Goal: Task Accomplishment & Management: Manage account settings

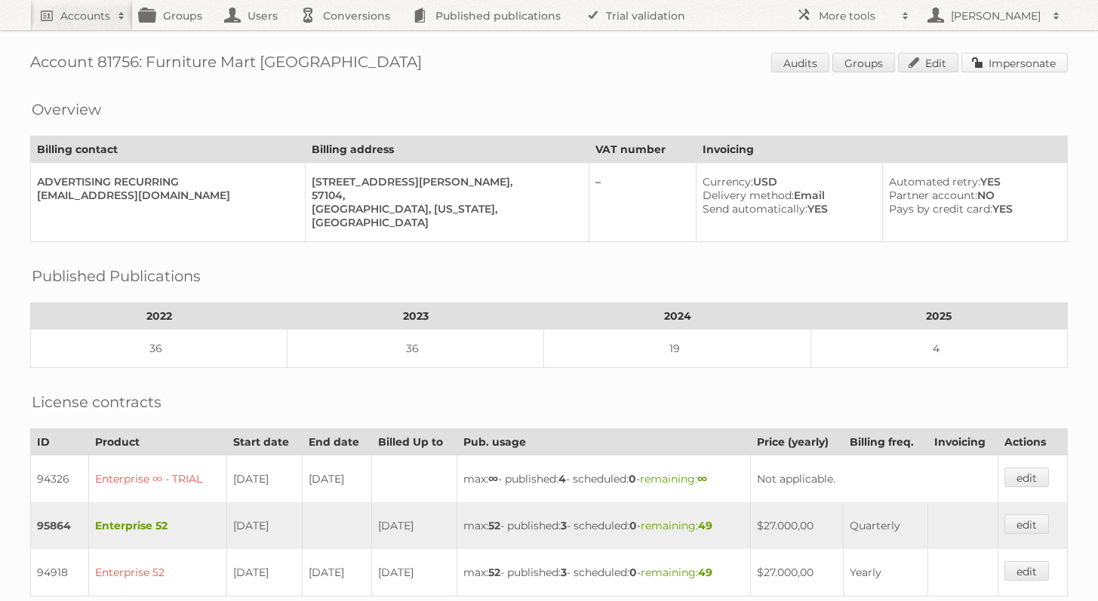
click at [1001, 70] on link "Impersonate" at bounding box center [1014, 63] width 106 height 20
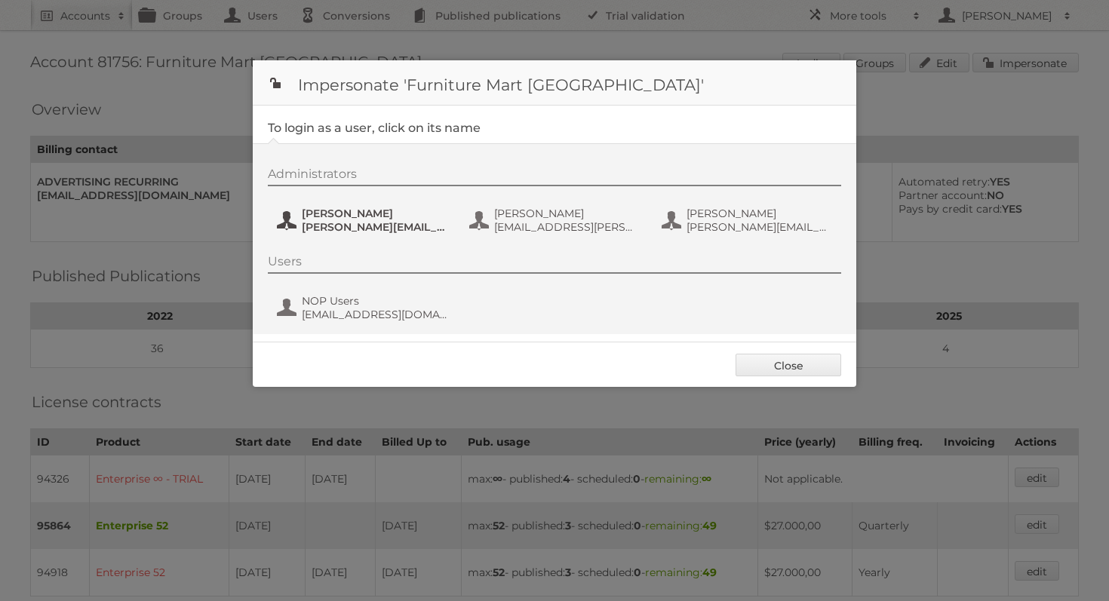
click at [350, 207] on button "Curtis Jacob curtis.jacob@fm-usa.com" at bounding box center [363, 220] width 177 height 30
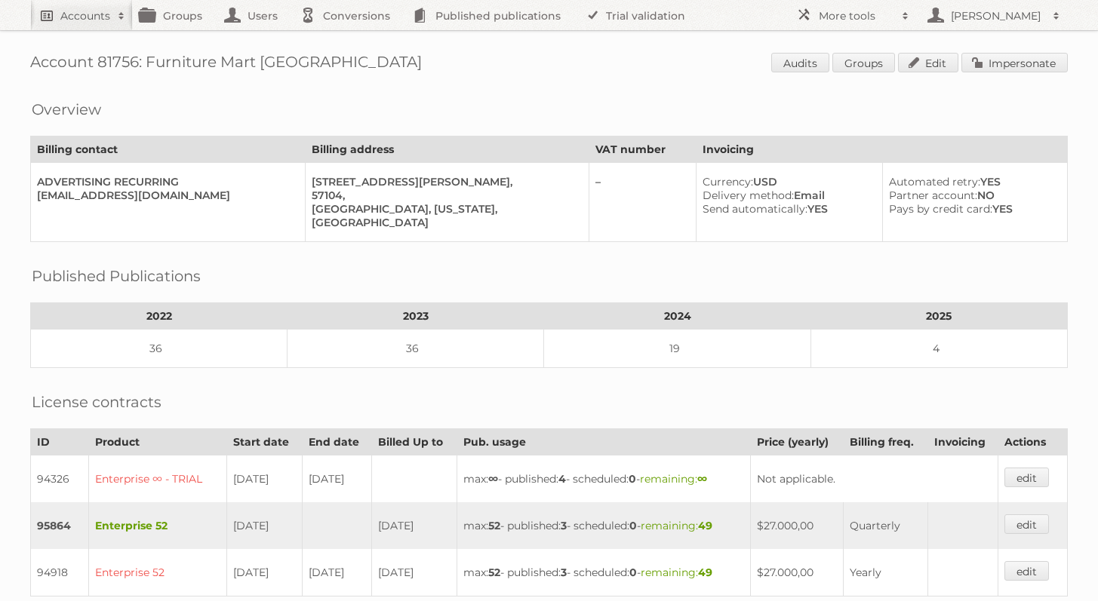
click at [102, 17] on h2 "Accounts" at bounding box center [85, 15] width 50 height 15
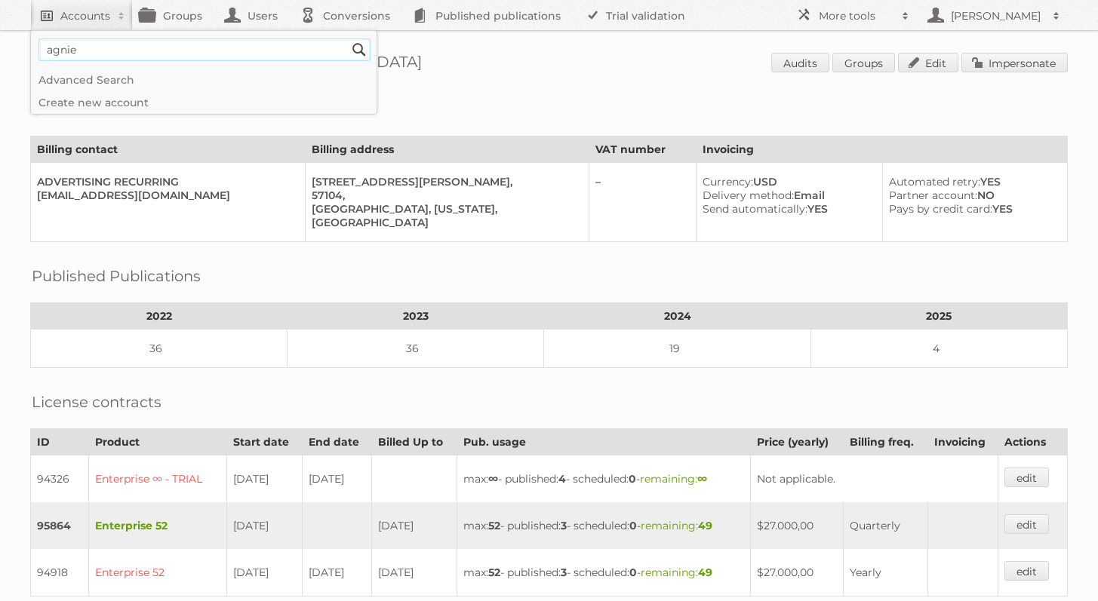
type input"] "agnieszka publitas"
click at [348, 38] on input "Search" at bounding box center [359, 49] width 23 height 23
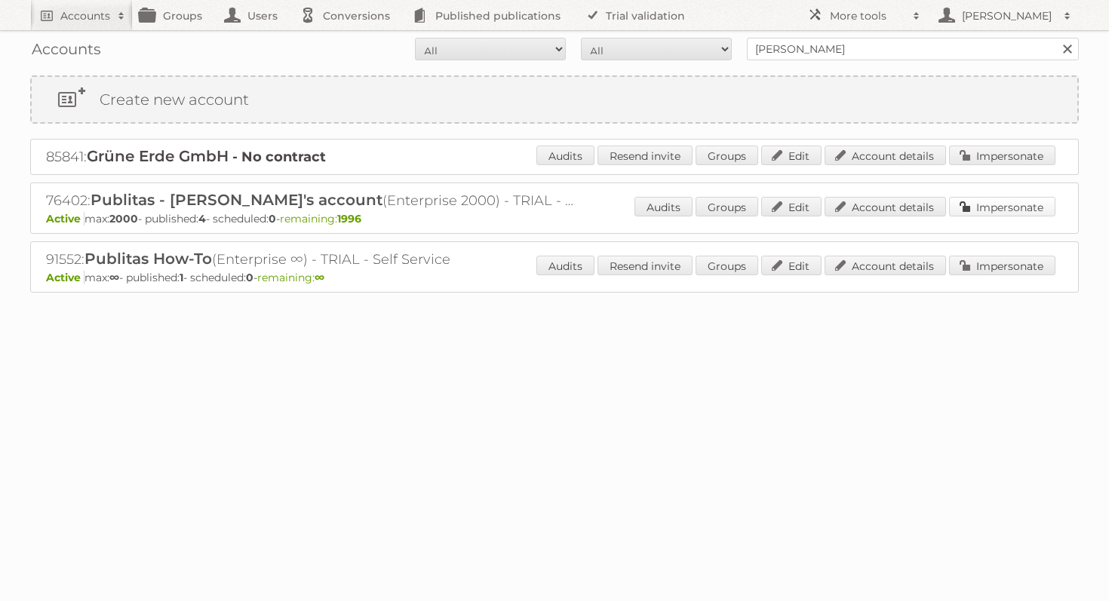
click at [1028, 203] on link "Impersonate" at bounding box center [1002, 207] width 106 height 20
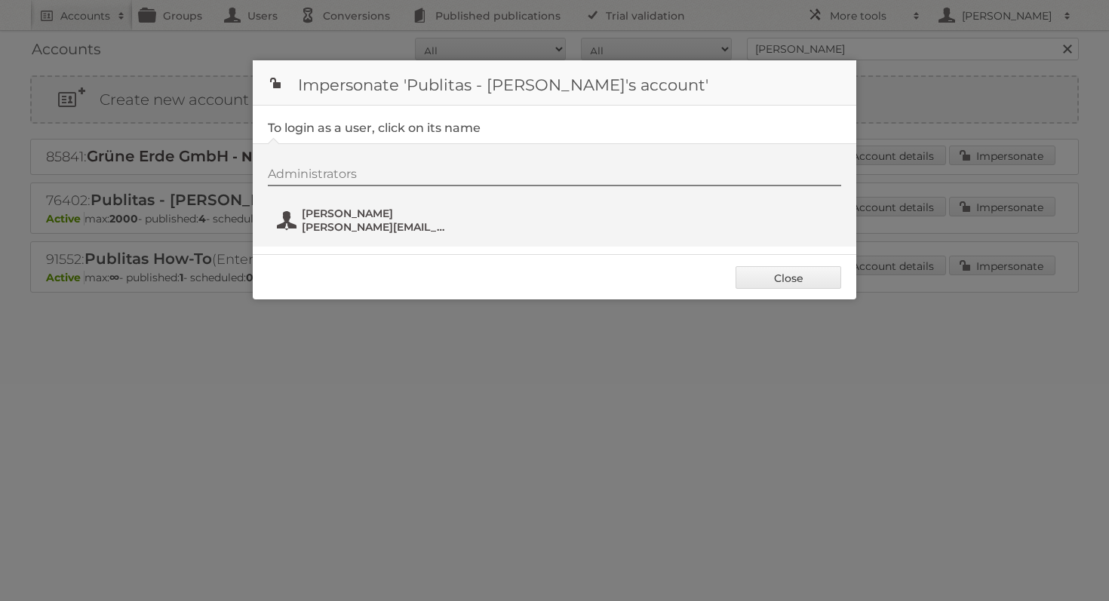
click at [310, 220] on span "[PERSON_NAME]" at bounding box center [375, 214] width 146 height 14
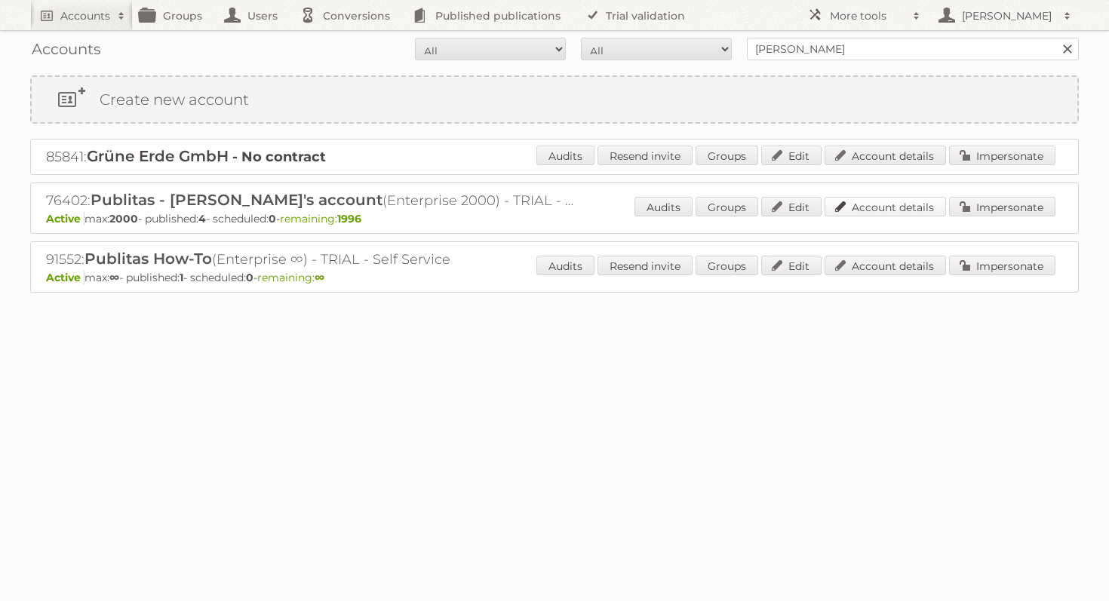
click at [871, 210] on link "Account details" at bounding box center [885, 207] width 121 height 20
